Goal: Task Accomplishment & Management: Use online tool/utility

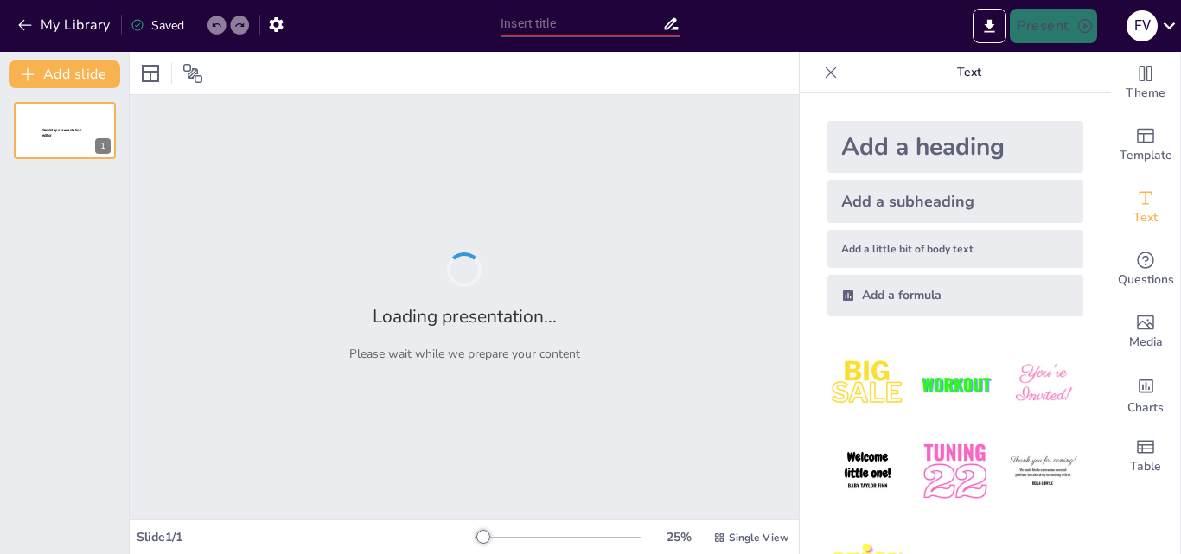
type input "Identificación y Manejo de Conflictos en el Entorno Escolar"
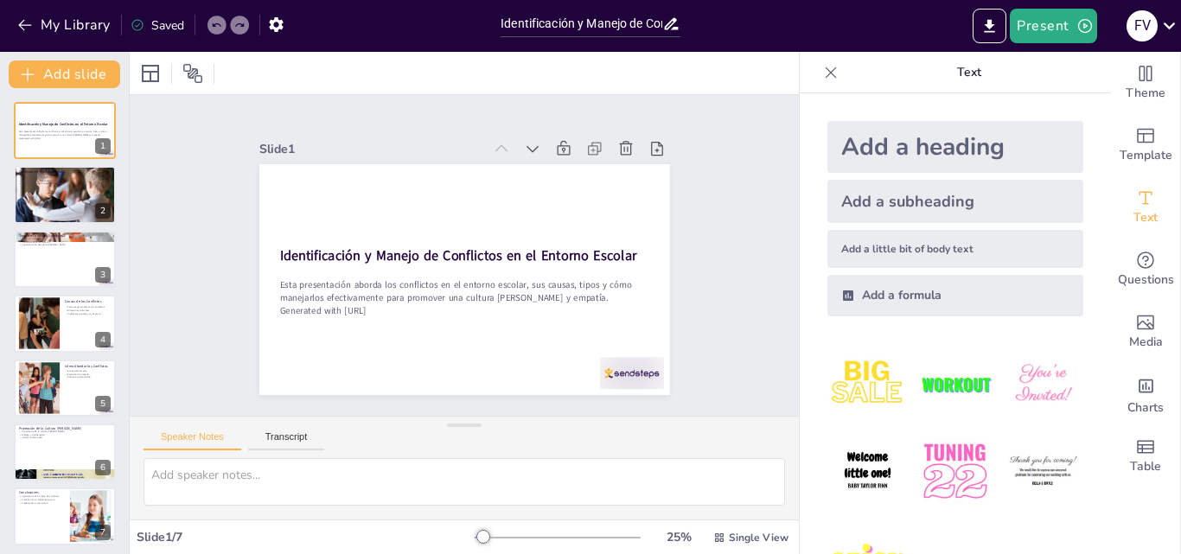
click at [933, 380] on img at bounding box center [954, 384] width 80 height 80
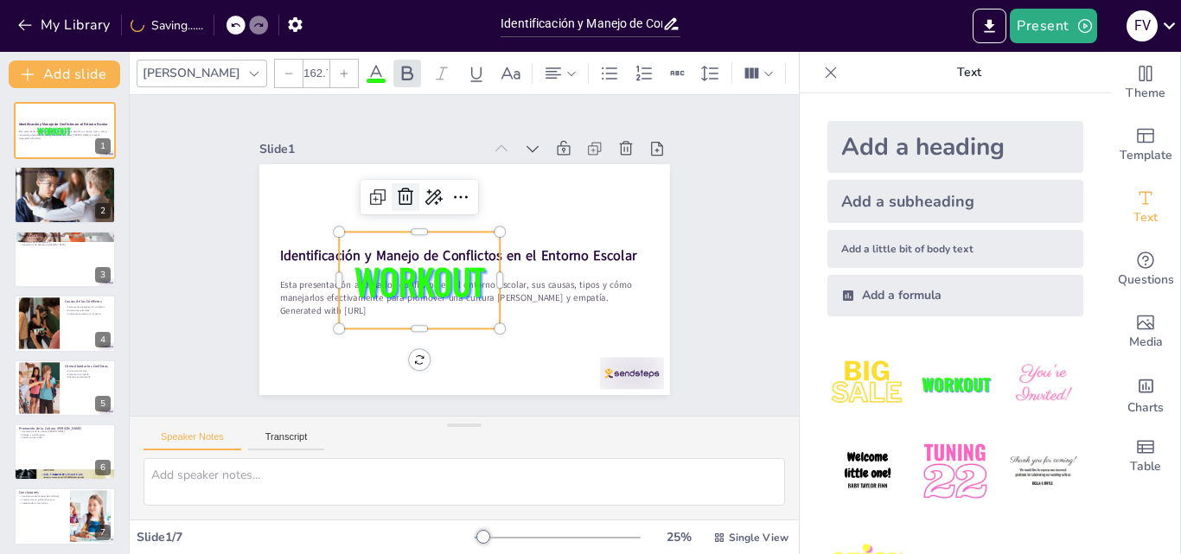
click at [398, 192] on icon at bounding box center [406, 196] width 16 height 17
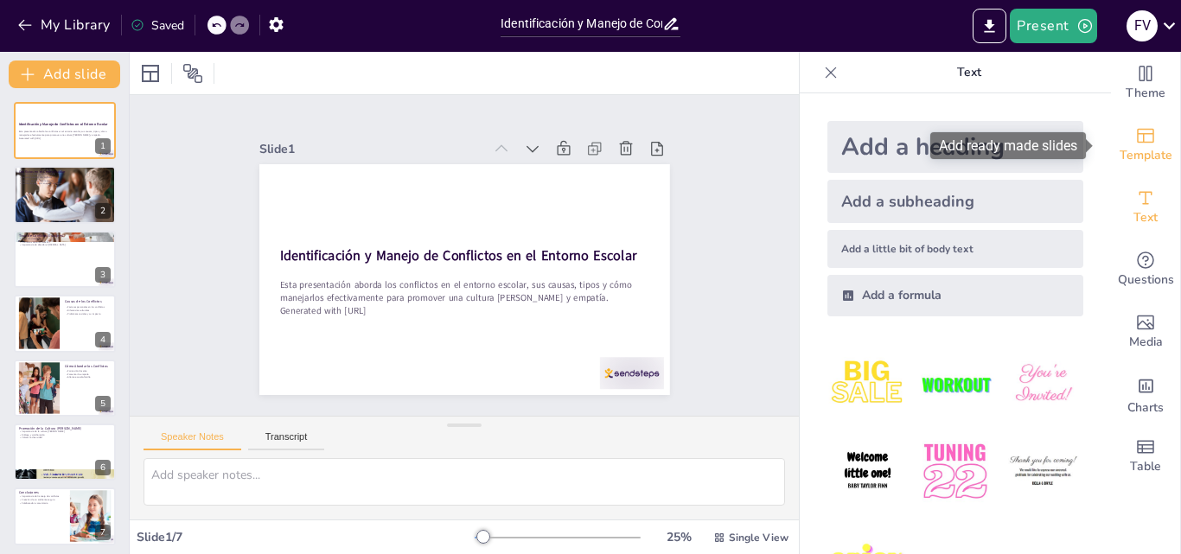
click at [1139, 156] on span "Template" at bounding box center [1145, 155] width 53 height 19
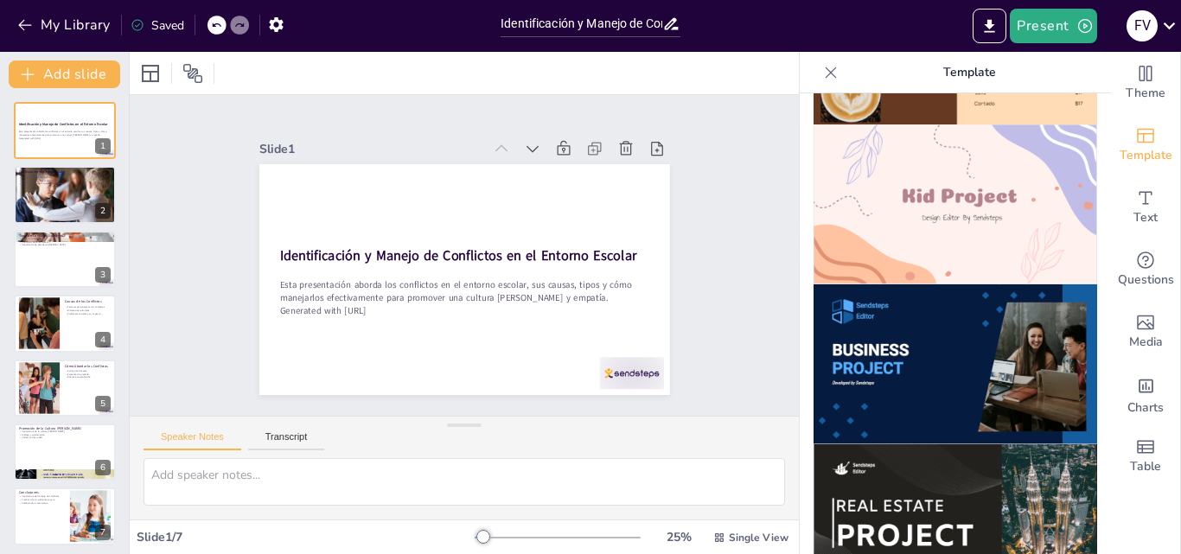
scroll to position [1282, 0]
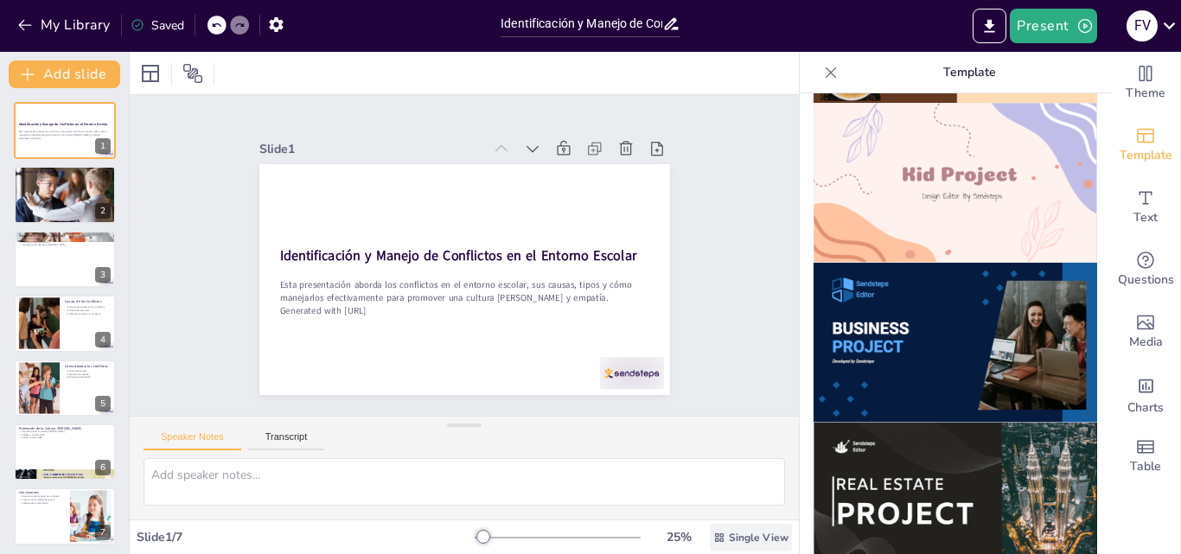
click at [713, 537] on icon at bounding box center [719, 538] width 12 height 12
click at [717, 499] on span "List View" at bounding box center [725, 499] width 91 height 16
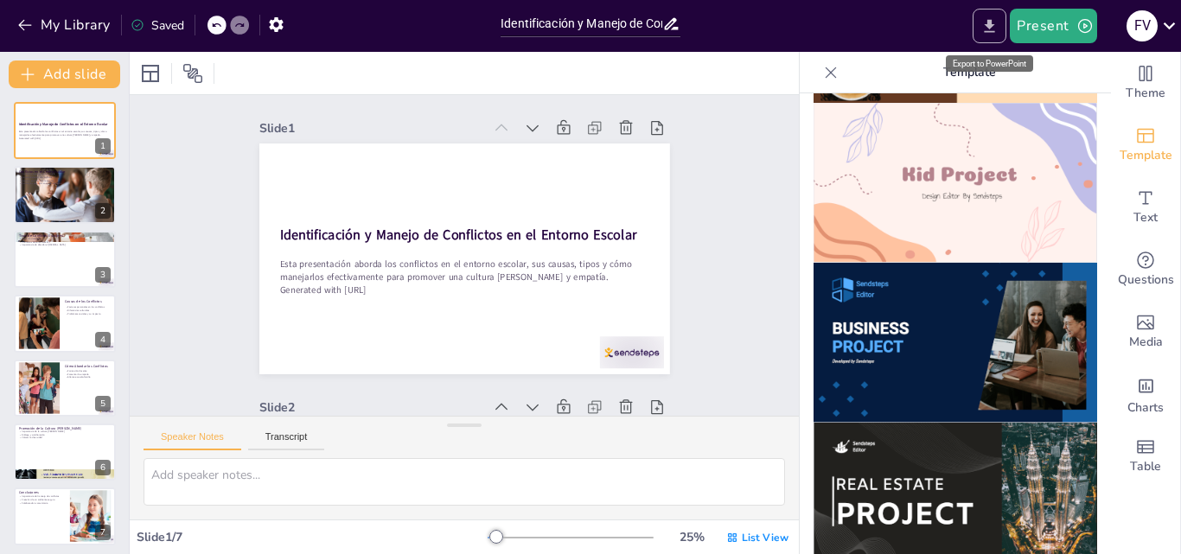
click at [989, 22] on icon "Export to PowerPoint" at bounding box center [989, 26] width 18 height 18
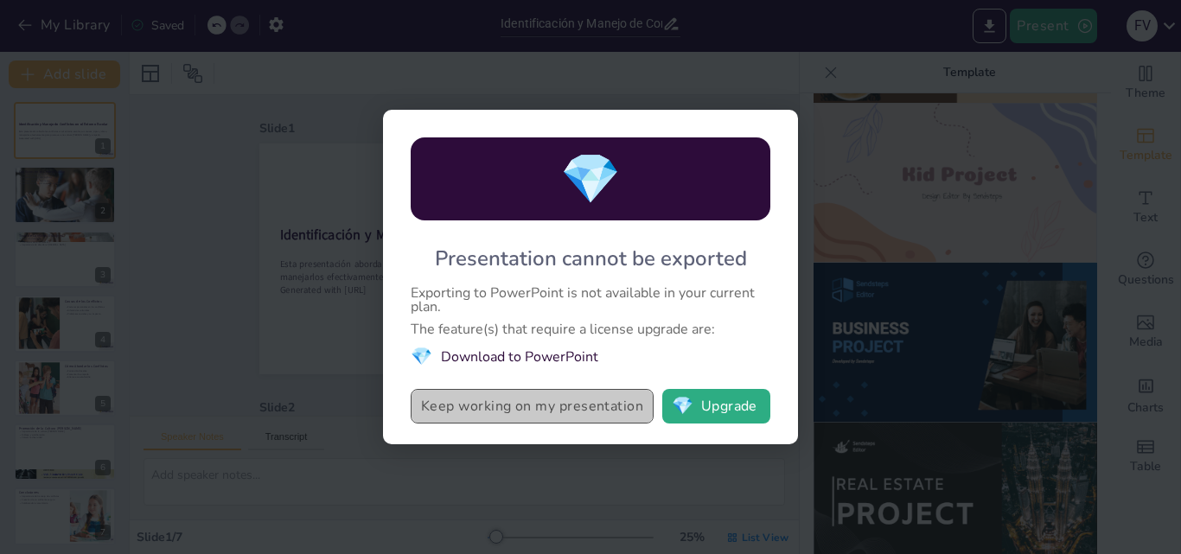
click at [576, 411] on button "Keep working on my presentation" at bounding box center [532, 406] width 243 height 35
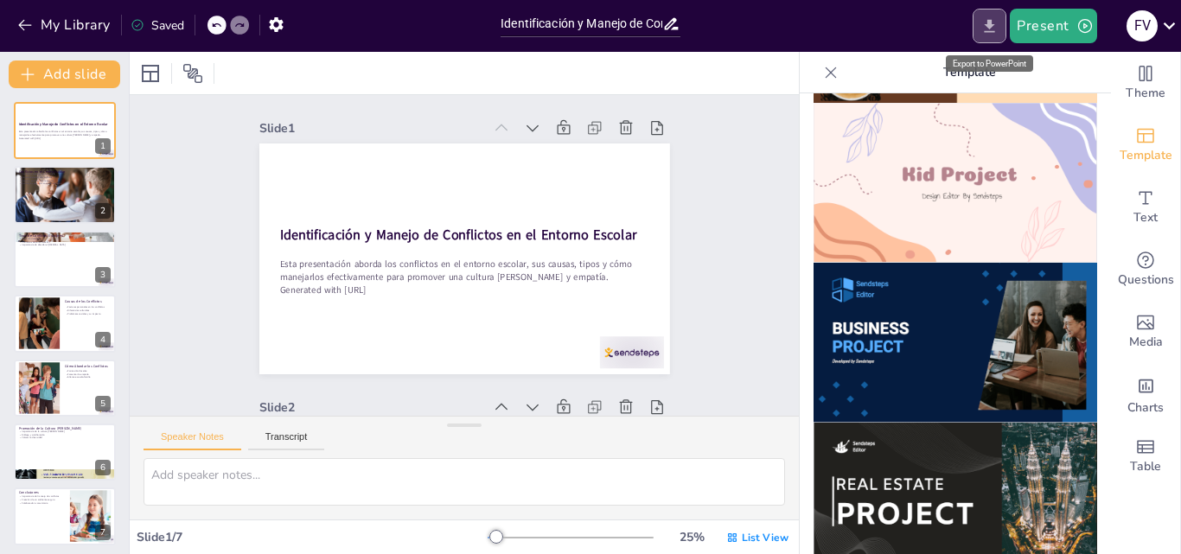
click at [993, 16] on button "Export to PowerPoint" at bounding box center [989, 26] width 34 height 35
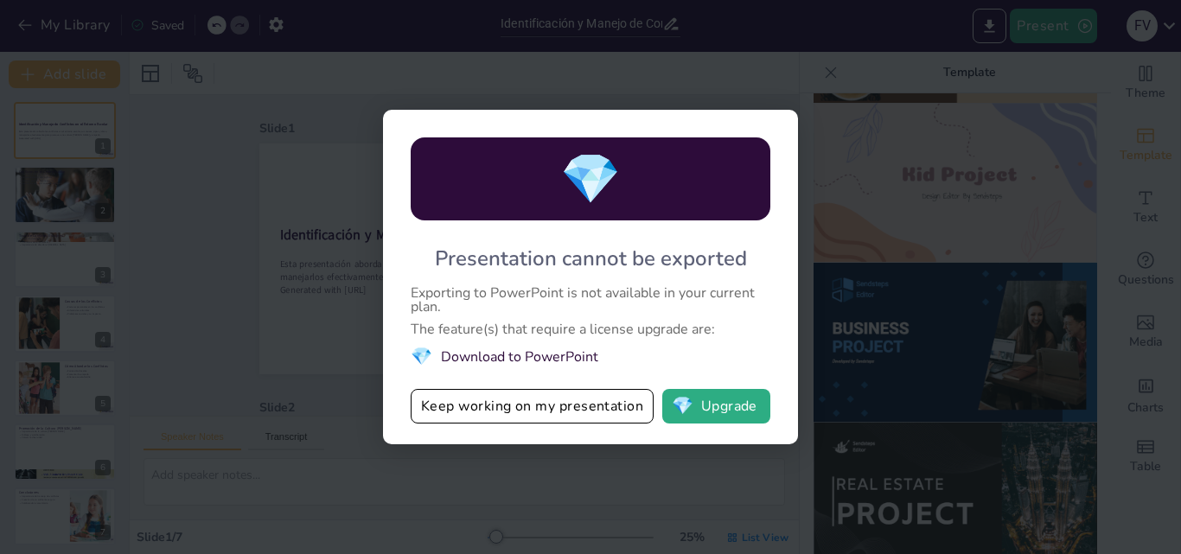
click at [278, 315] on div "💎 Presentation cannot be exported Exporting to PowerPoint is not available in y…" at bounding box center [590, 277] width 1181 height 554
click at [819, 201] on div "💎 Presentation cannot be exported Exporting to PowerPoint is not available in y…" at bounding box center [590, 277] width 1181 height 554
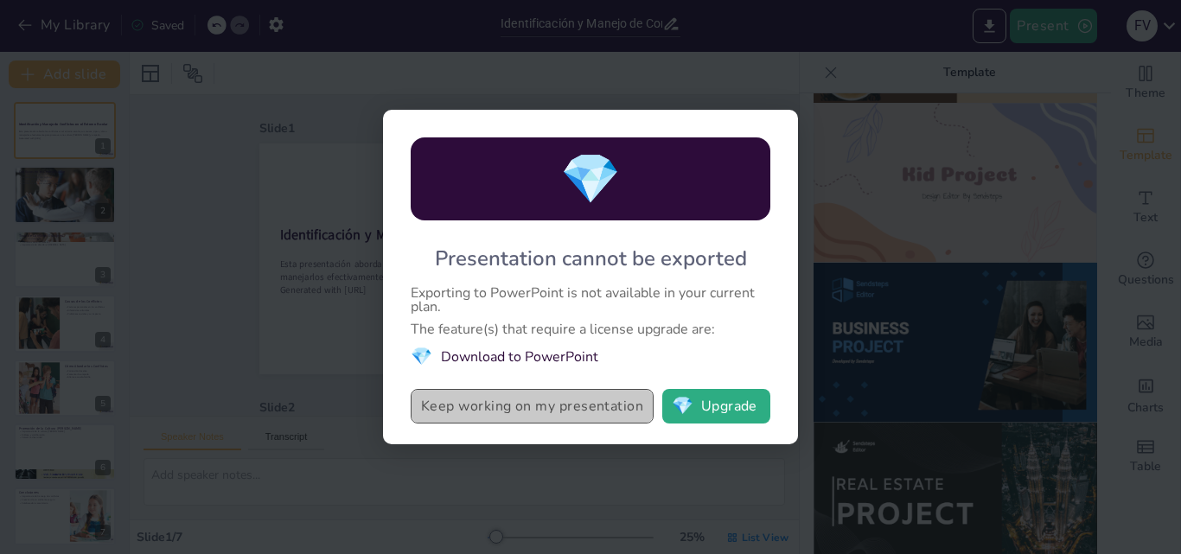
click at [550, 401] on button "Keep working on my presentation" at bounding box center [532, 406] width 243 height 35
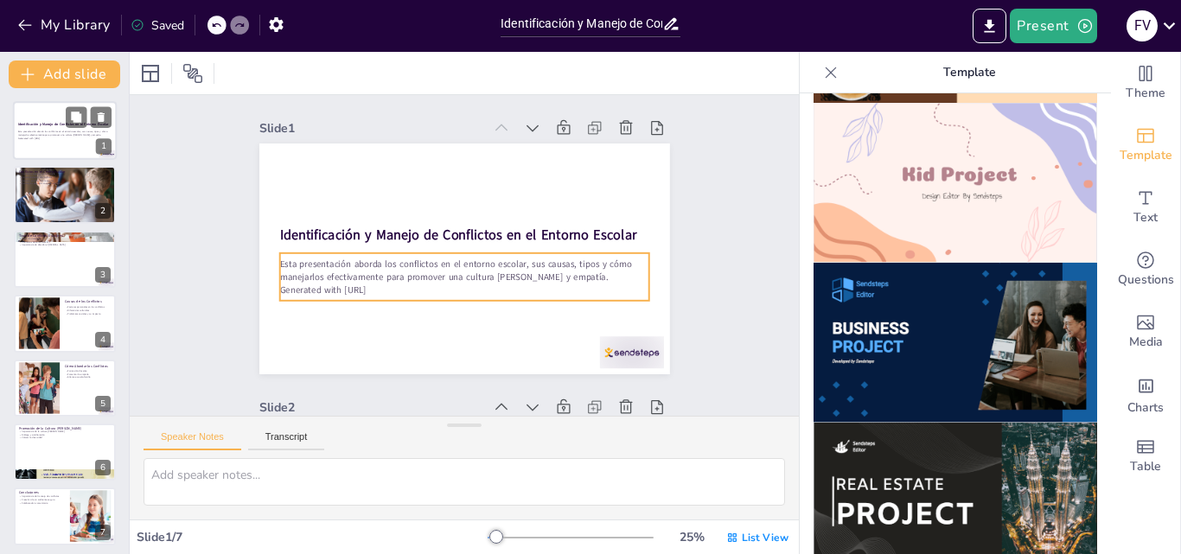
click at [48, 138] on p "Generated with [URL]" at bounding box center [64, 138] width 93 height 3
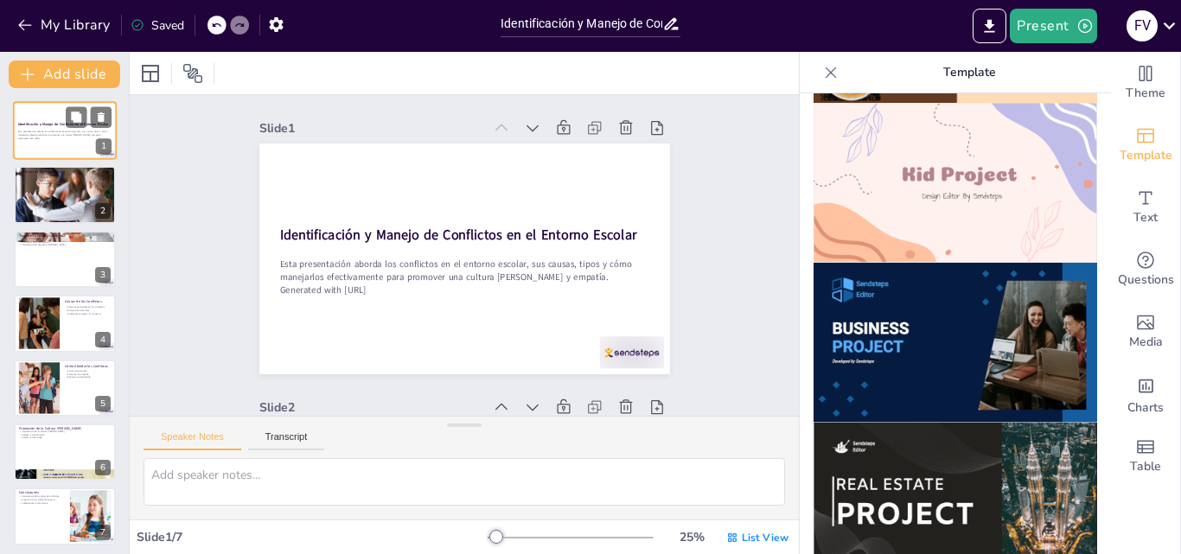
scroll to position [3, 0]
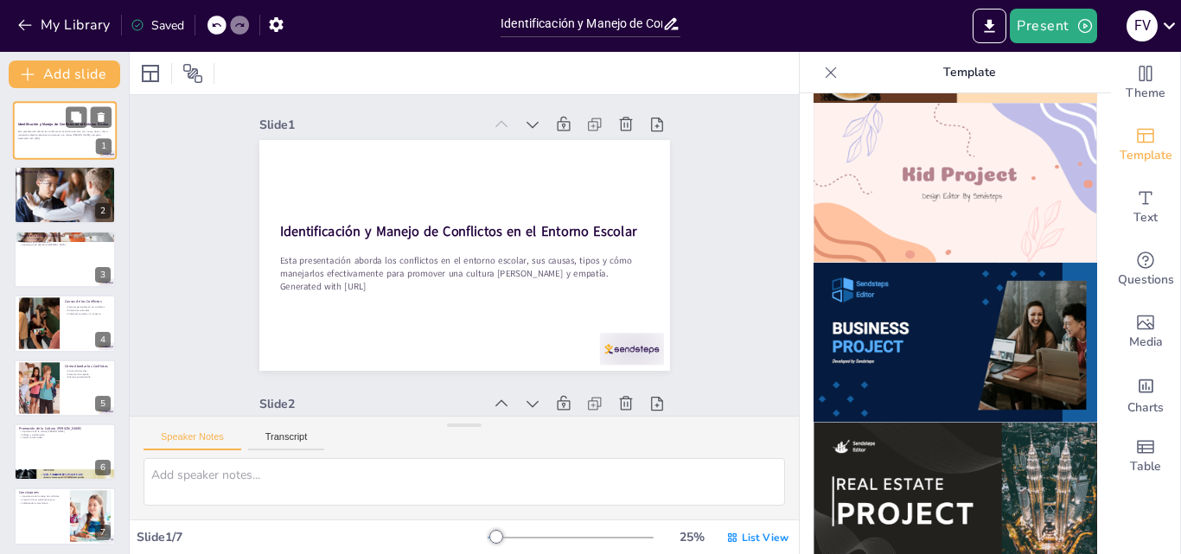
click at [48, 138] on p "Generated with [URL]" at bounding box center [64, 138] width 93 height 3
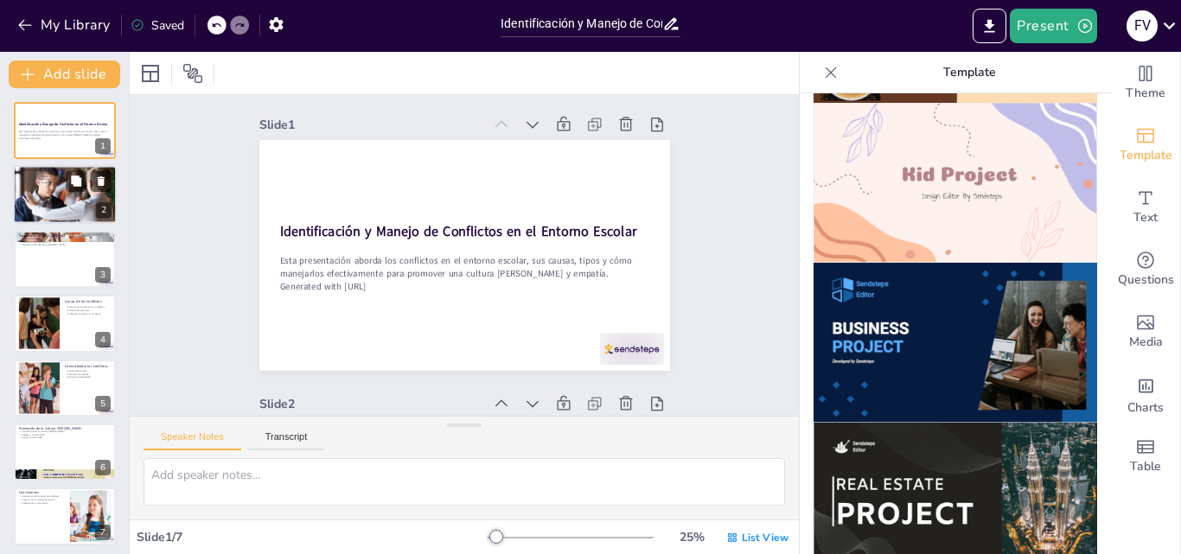
click at [47, 196] on div at bounding box center [65, 195] width 111 height 59
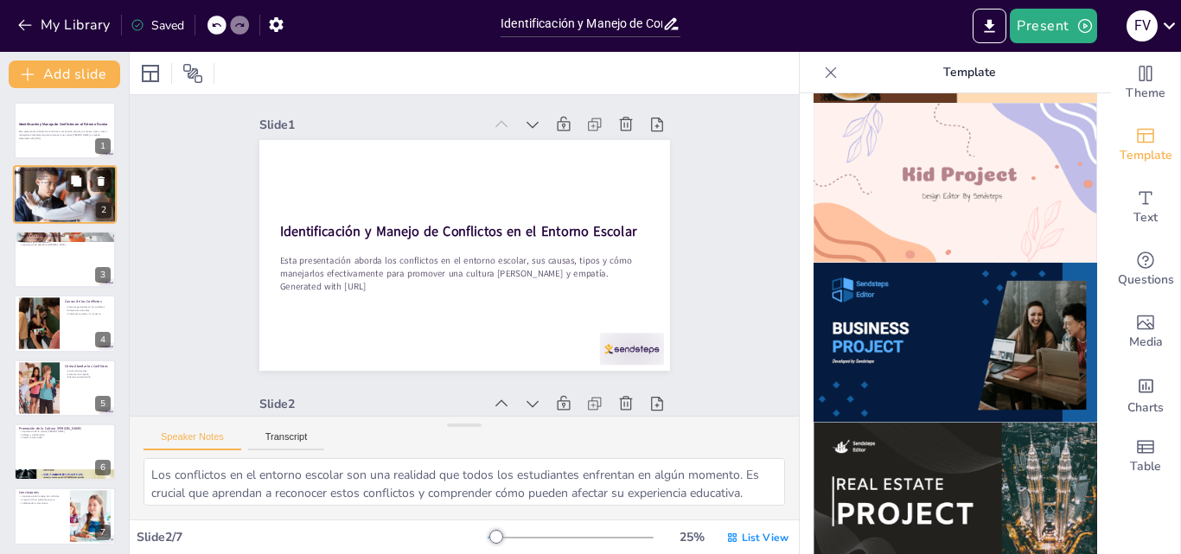
scroll to position [283, 0]
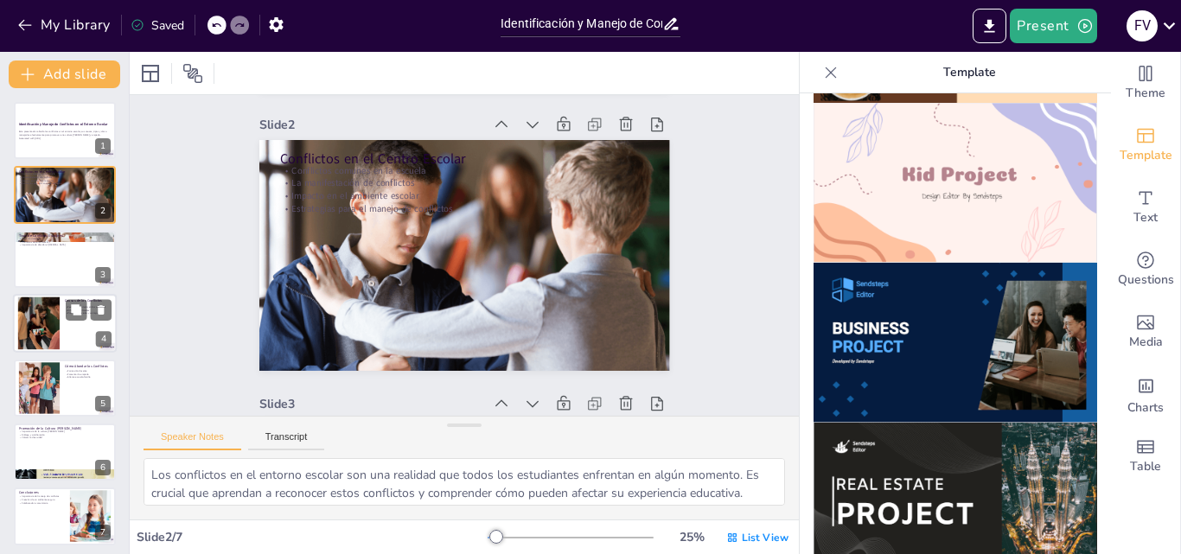
click at [46, 330] on div at bounding box center [38, 323] width 79 height 53
type textarea "Los factores personales son una de las principales causas de conflictos. Es imp…"
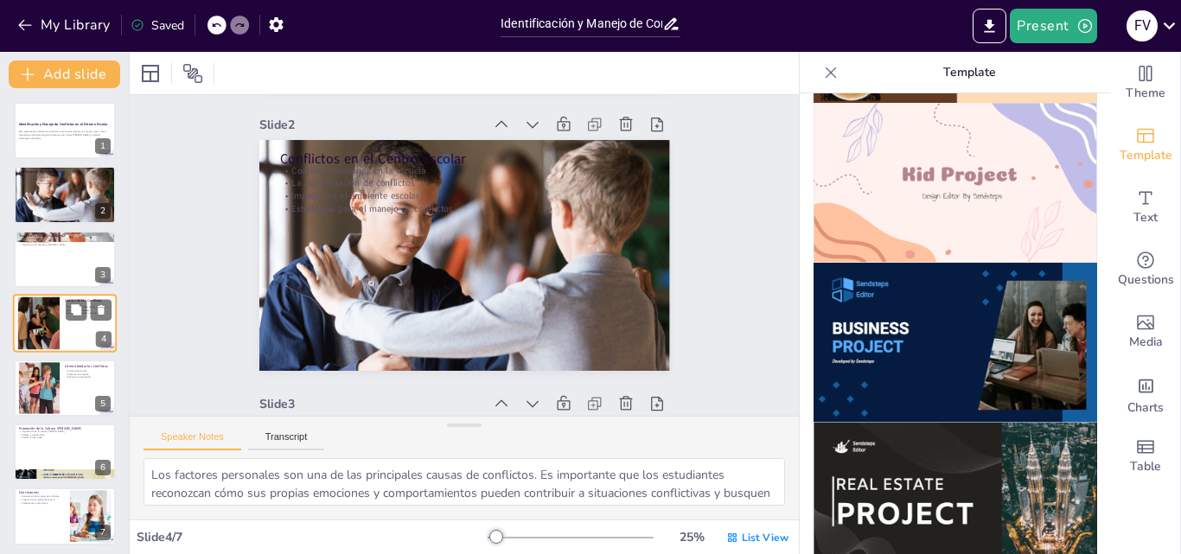
scroll to position [841, 0]
